Goal: Find specific page/section: Find specific page/section

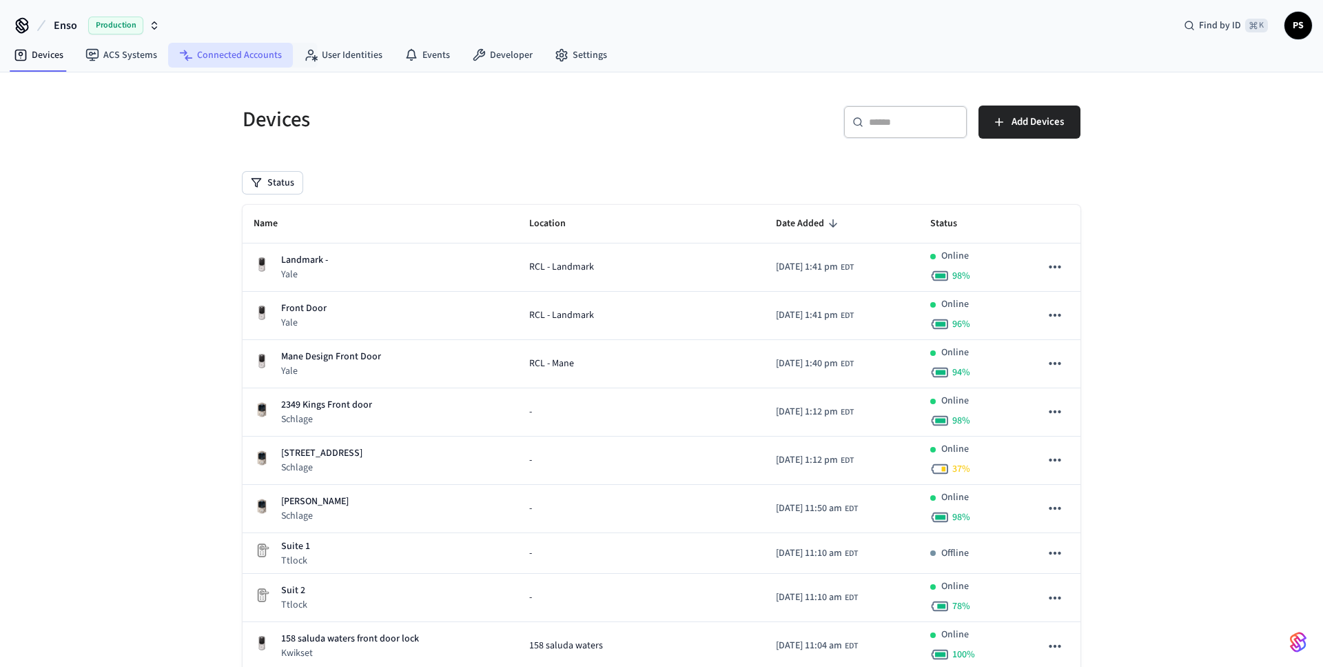
click at [230, 62] on link "Connected Accounts" at bounding box center [230, 55] width 125 height 25
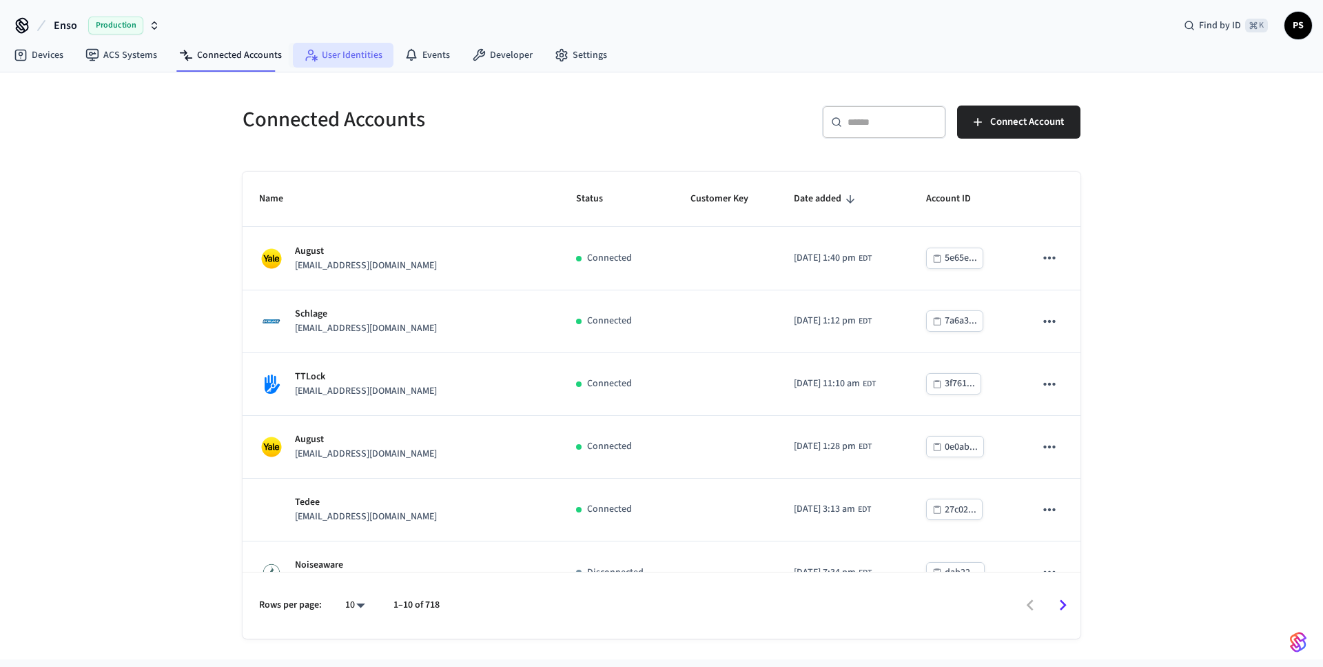
click at [318, 60] on link "User Identities" at bounding box center [343, 55] width 101 height 25
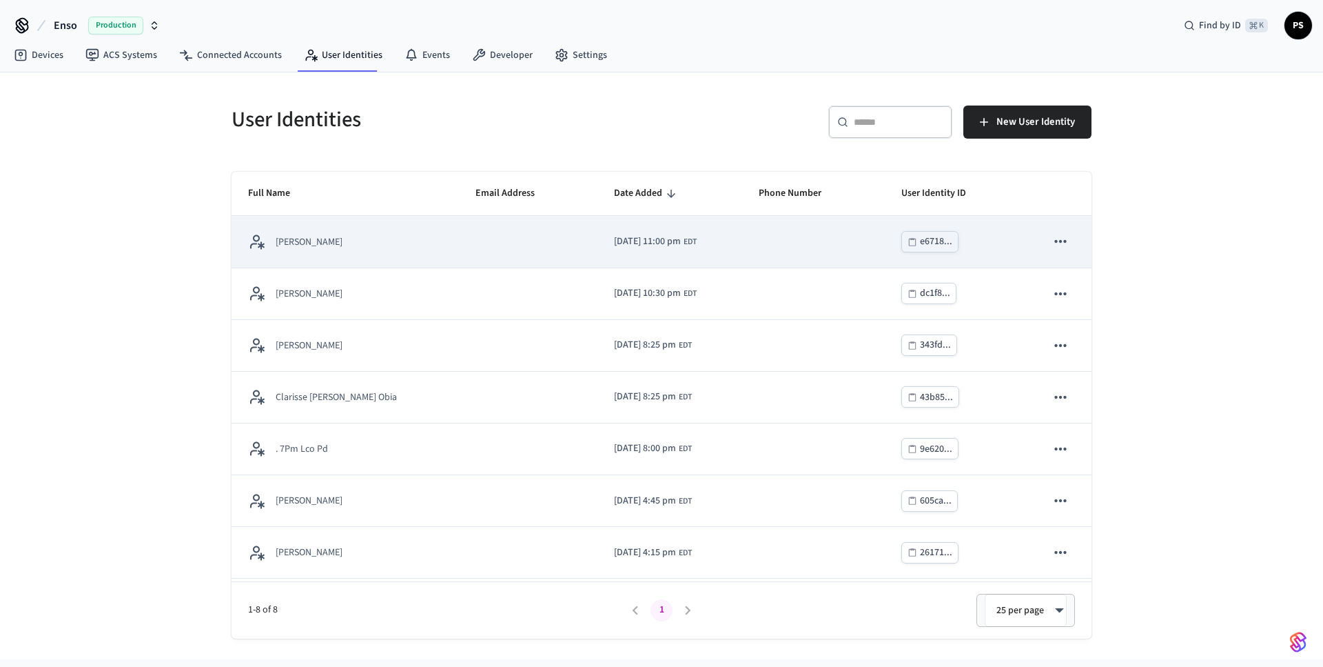
scroll to position [50, 0]
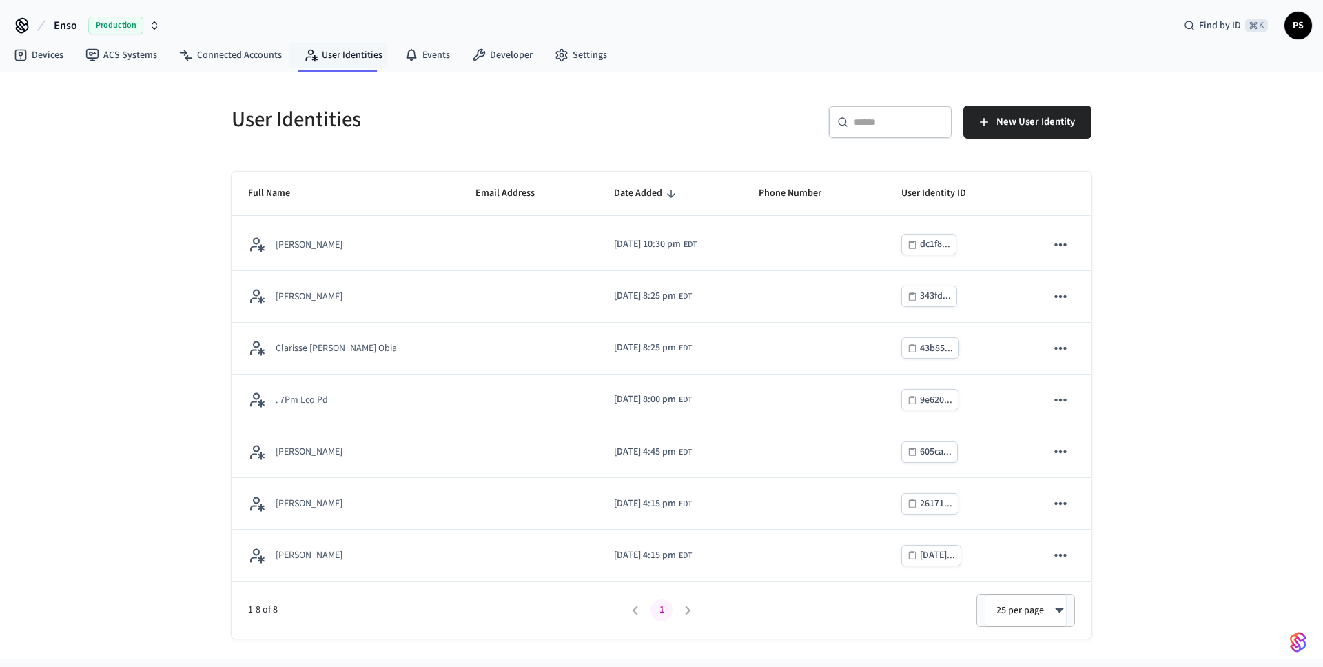
click at [1035, 609] on body "Enso Production Find by ID ⌘ K PS Devices ACS Systems Connected Accounts User I…" at bounding box center [661, 329] width 1323 height 659
click at [1032, 591] on li "100 per page" at bounding box center [1026, 589] width 76 height 37
type input "***"
click at [911, 125] on input "text" at bounding box center [899, 122] width 90 height 14
type input "***"
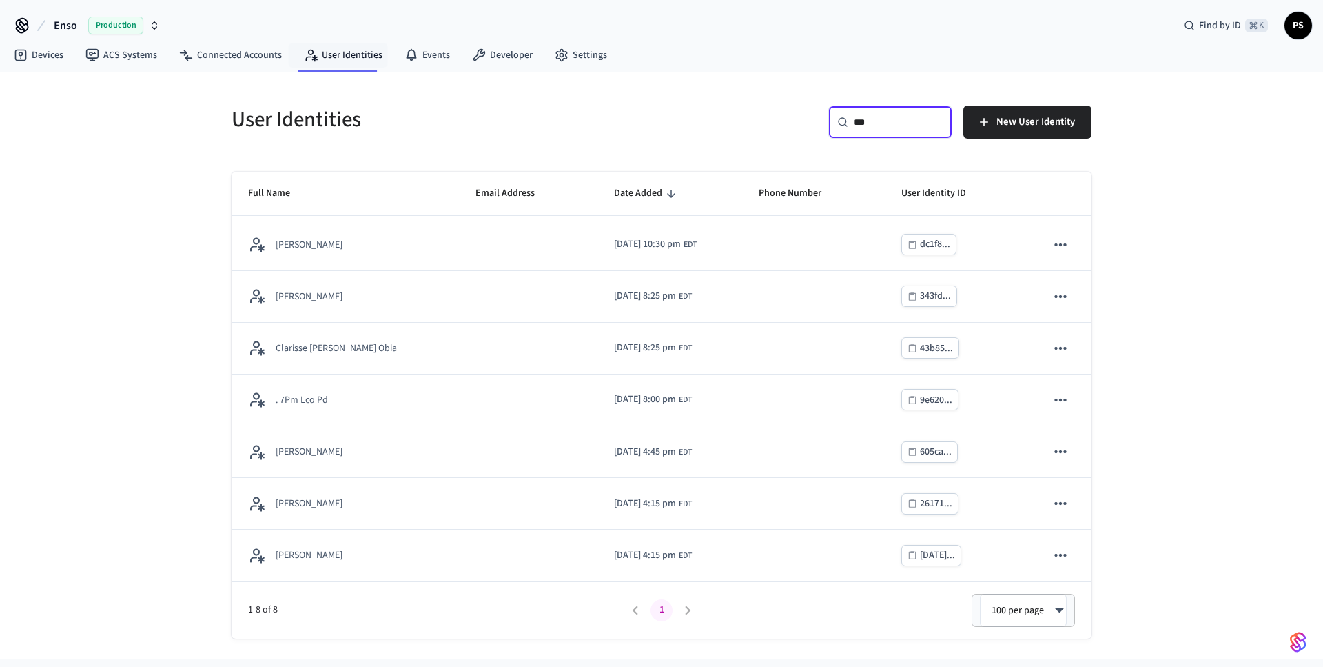
scroll to position [0, 0]
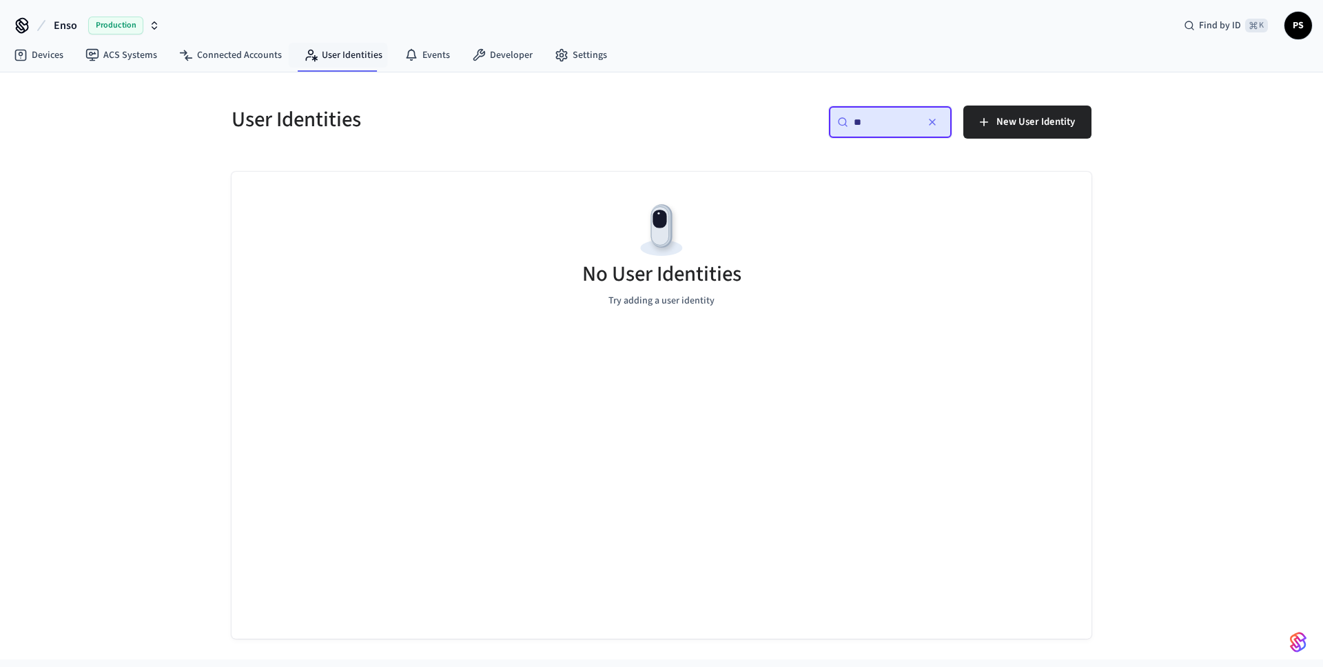
type input "*"
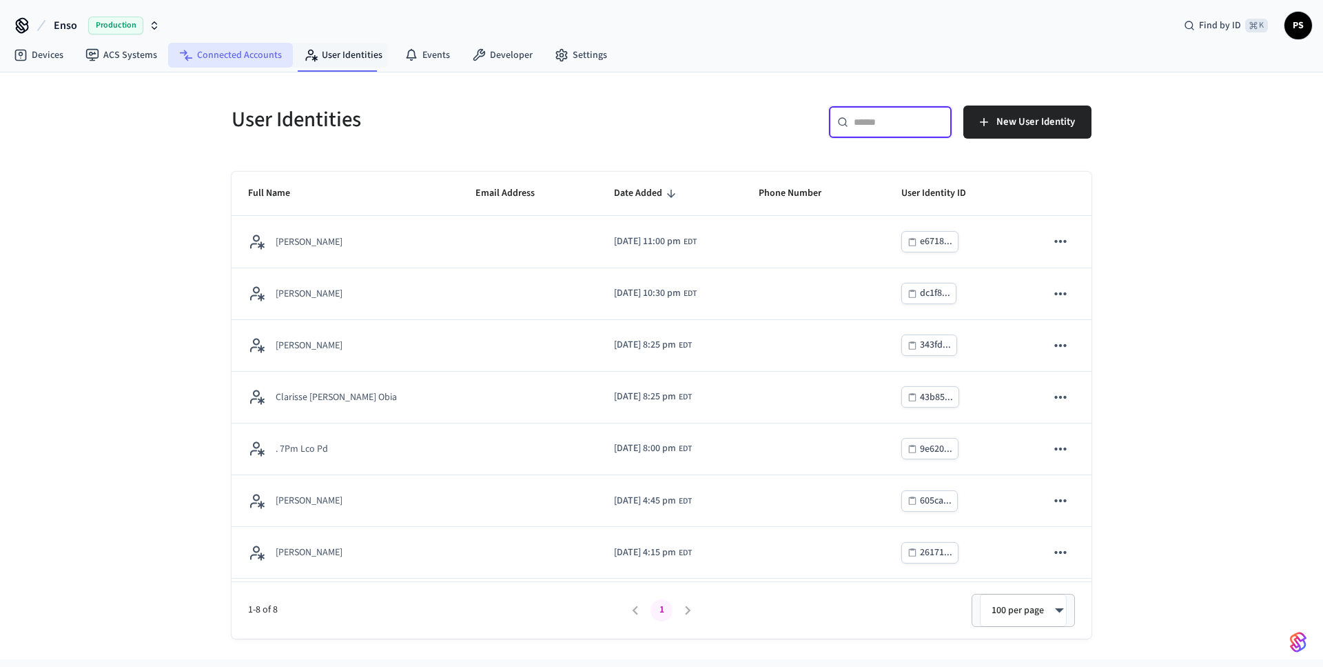
click at [252, 65] on link "Connected Accounts" at bounding box center [230, 55] width 125 height 25
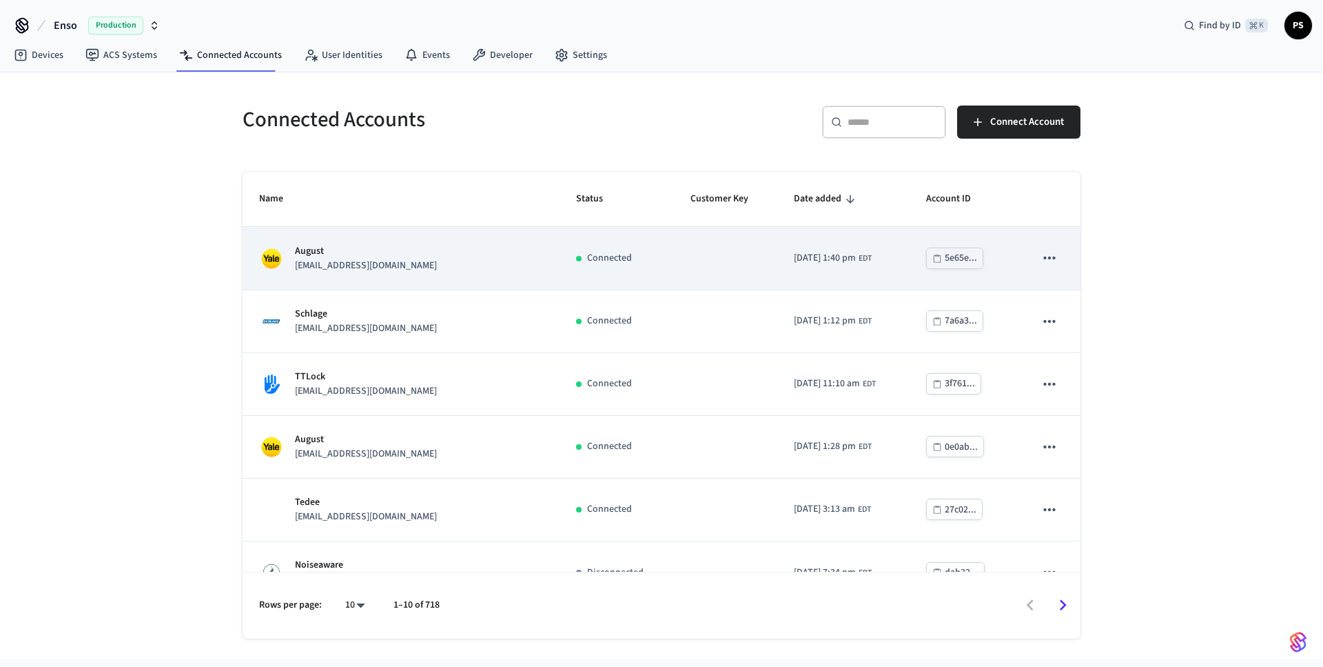
click at [439, 263] on div "August [EMAIL_ADDRESS][DOMAIN_NAME]" at bounding box center [401, 258] width 284 height 29
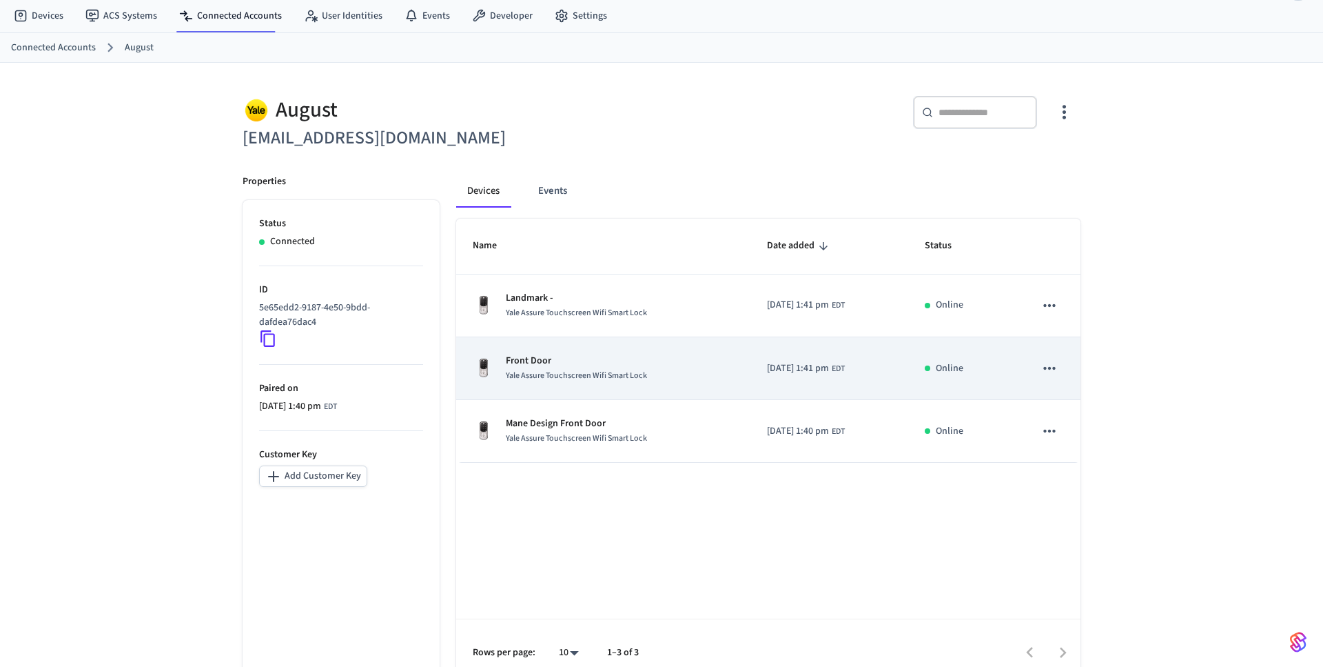
scroll to position [14, 0]
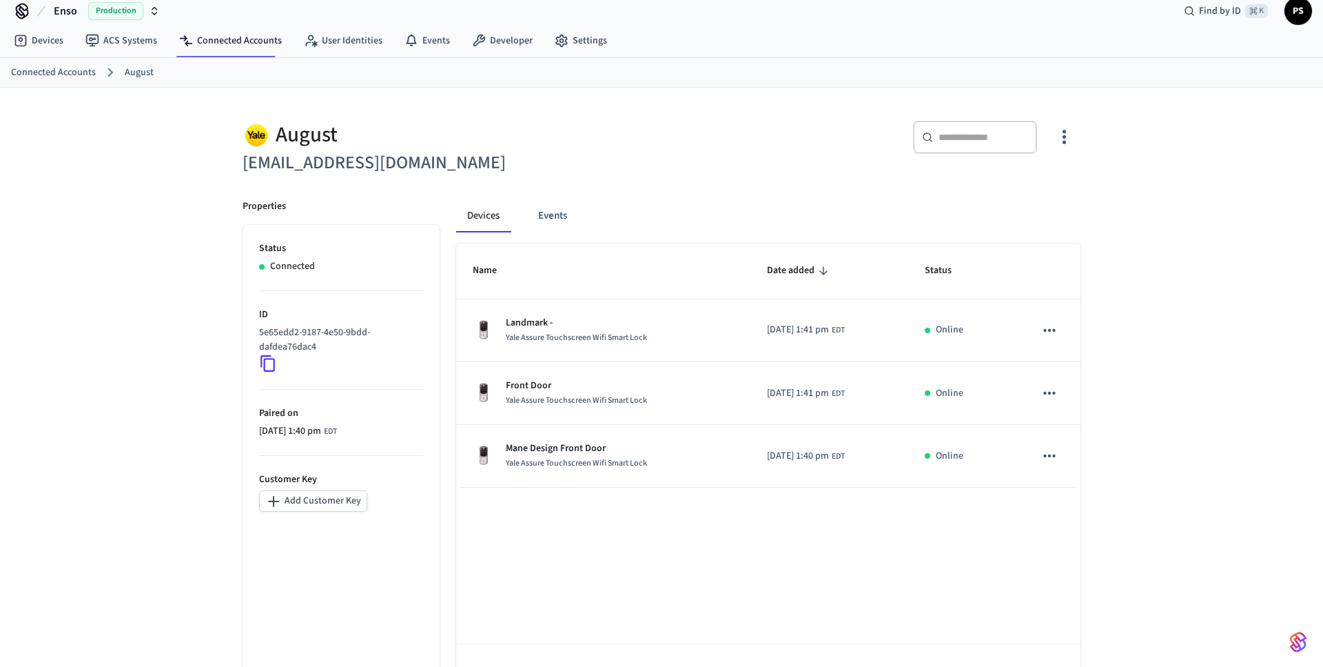
click at [162, 431] on div "August [EMAIL_ADDRESS][DOMAIN_NAME] ​ ​ Properties Status Connected ID 5e65edd2…" at bounding box center [661, 399] width 1323 height 622
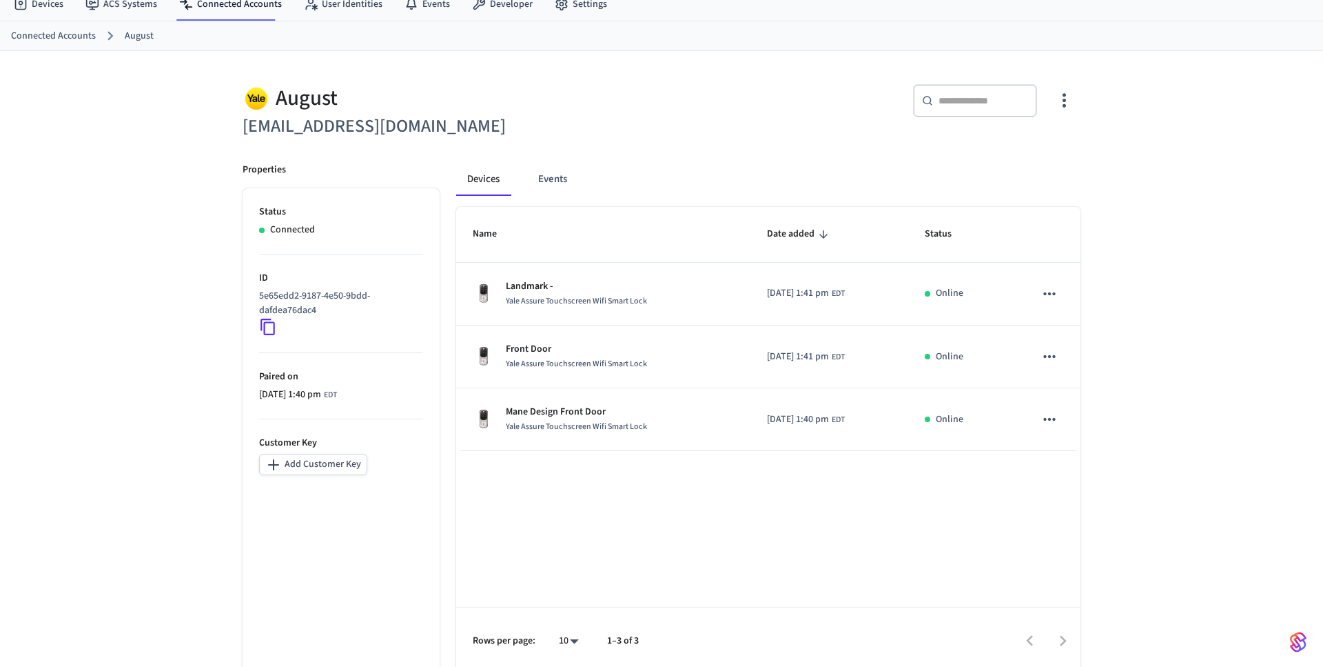
scroll to position [58, 0]
